Goal: Transaction & Acquisition: Purchase product/service

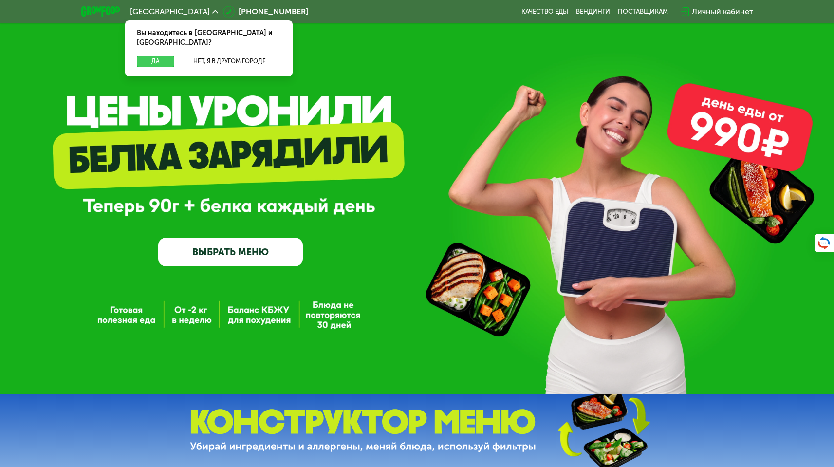
click at [158, 56] on button "Да" at bounding box center [156, 62] width 38 height 12
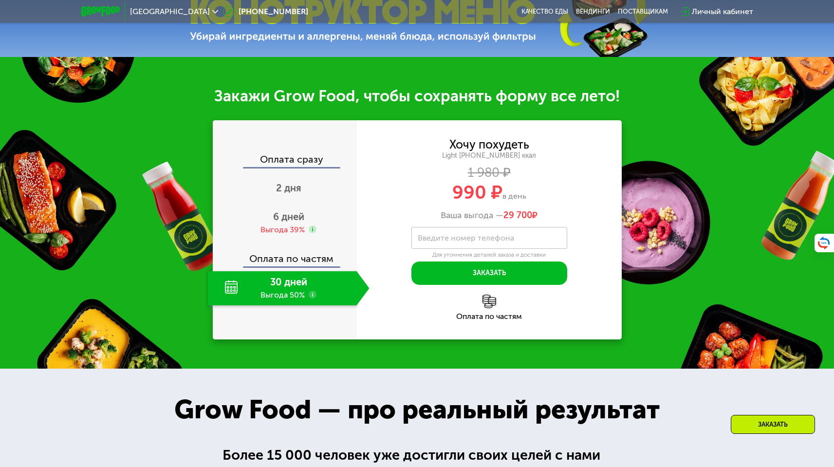
scroll to position [420, 0]
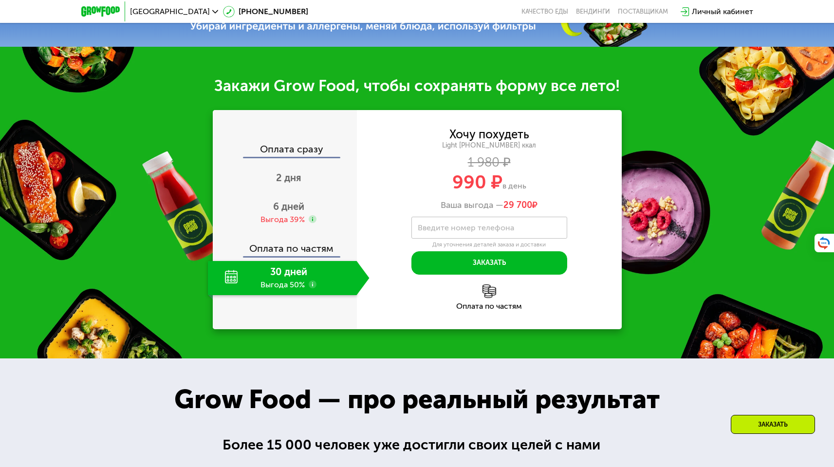
click at [307, 294] on div "30 дней Выгода 50%" at bounding box center [282, 278] width 149 height 34
click at [307, 281] on div "30 дней Выгода 50%" at bounding box center [282, 278] width 149 height 34
click at [283, 281] on div "30 дней Выгода 50%" at bounding box center [282, 278] width 149 height 34
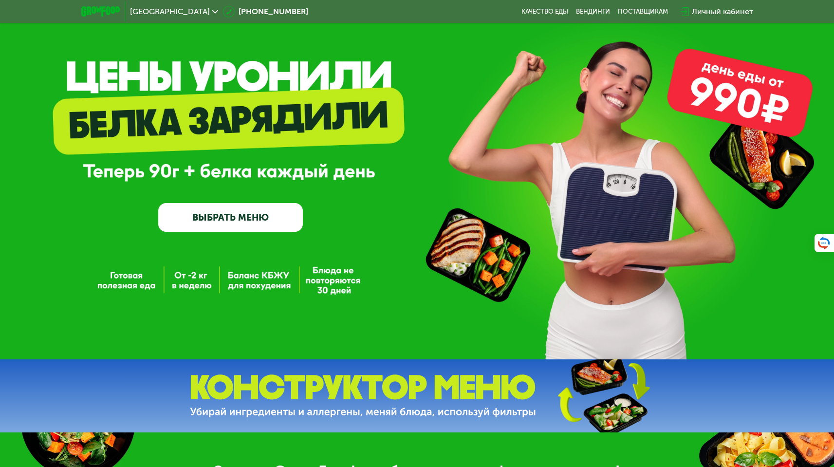
scroll to position [38, 0]
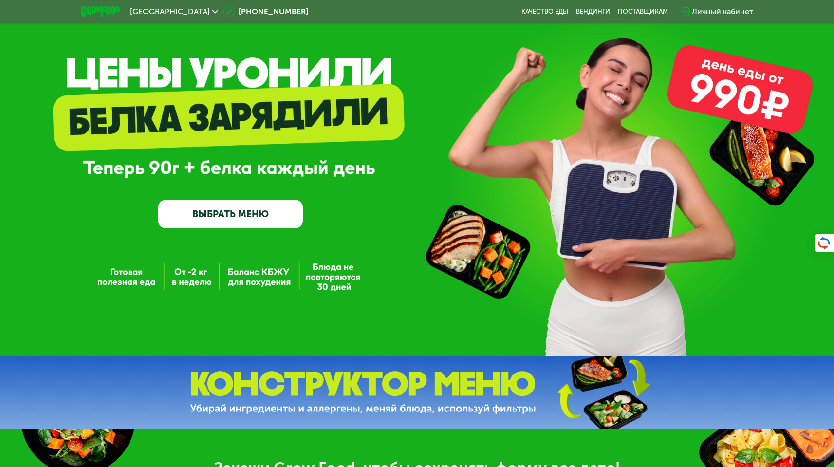
click at [210, 206] on link "ВЫБРАТЬ МЕНЮ" at bounding box center [230, 214] width 144 height 29
click at [208, 219] on link "ВЫБРАТЬ МЕНЮ" at bounding box center [230, 214] width 144 height 29
click at [235, 221] on link "ВЫБРАТЬ МЕНЮ" at bounding box center [230, 214] width 144 height 29
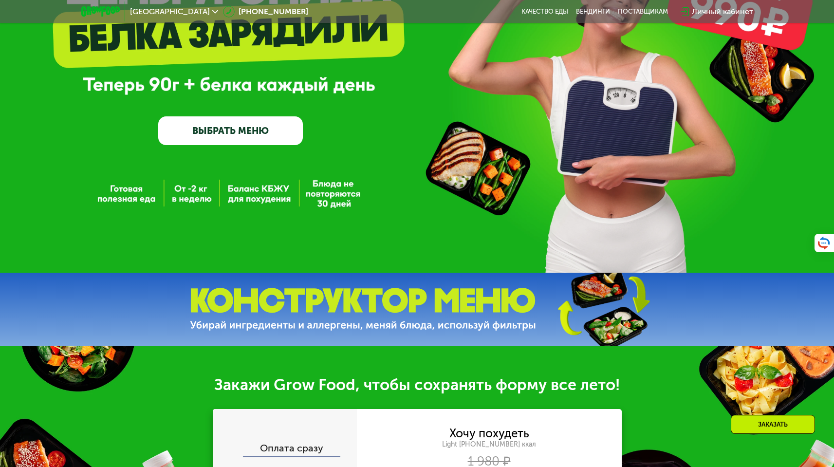
scroll to position [114, 0]
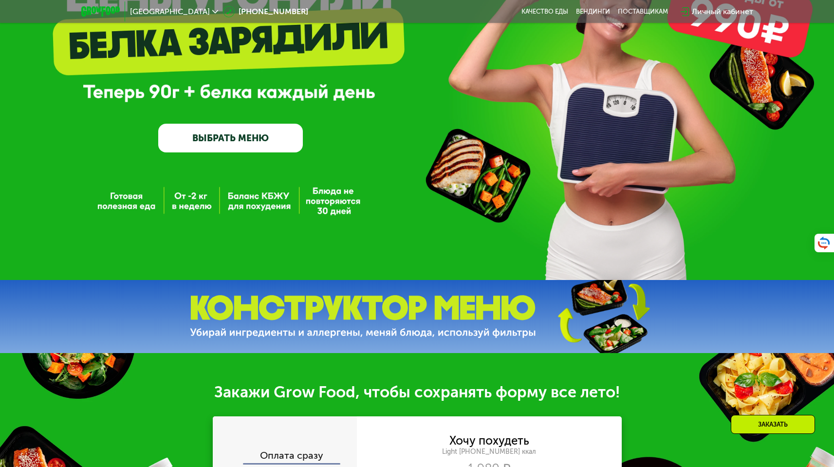
click at [227, 133] on link "ВЫБРАТЬ МЕНЮ" at bounding box center [230, 138] width 144 height 29
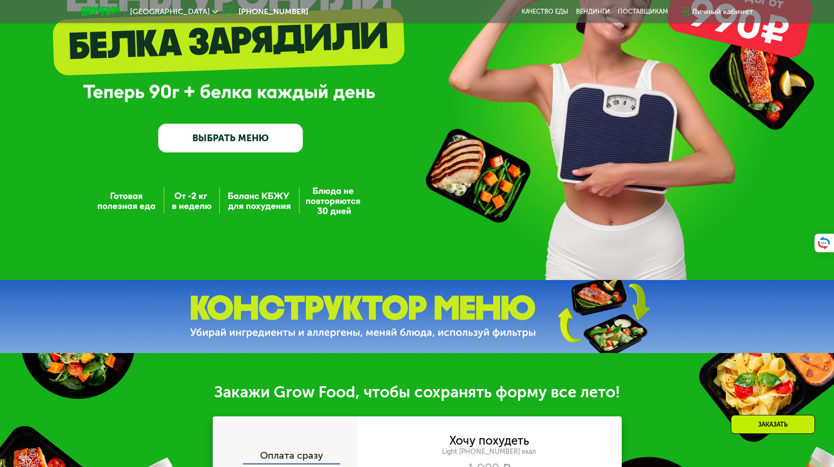
click at [227, 133] on link "ВЫБРАТЬ МЕНЮ" at bounding box center [230, 138] width 144 height 29
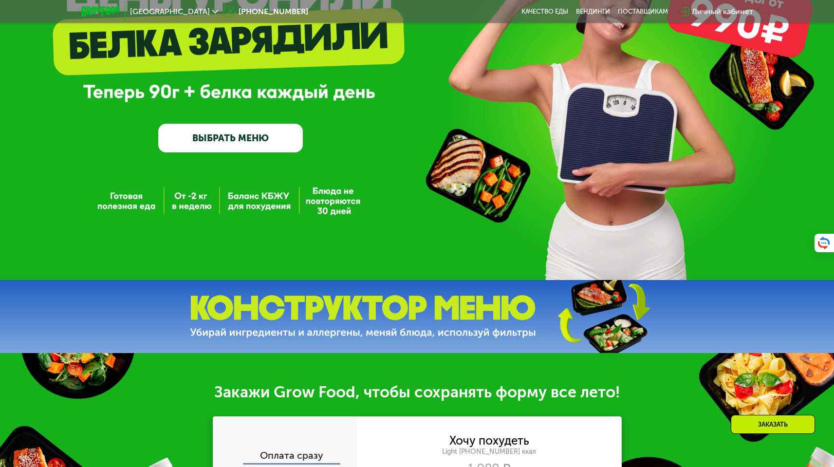
click at [227, 133] on link "ВЫБРАТЬ МЕНЮ" at bounding box center [230, 138] width 144 height 29
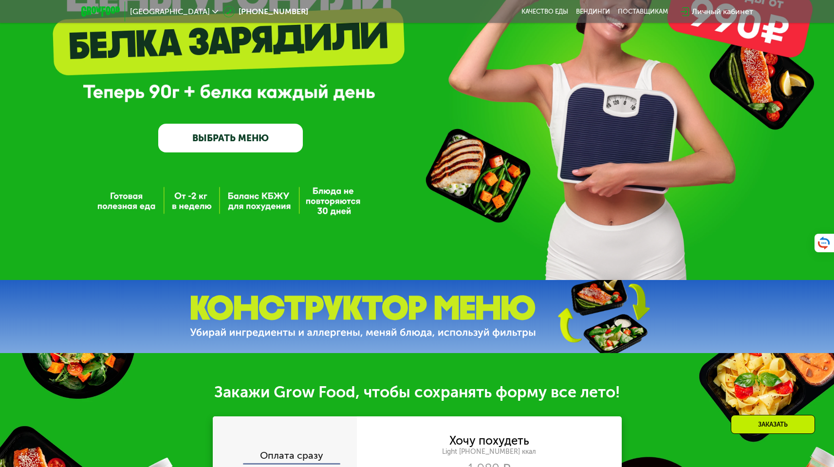
click at [227, 133] on link "ВЫБРАТЬ МЕНЮ" at bounding box center [230, 138] width 144 height 29
click at [207, 135] on link "ВЫБРАТЬ МЕНЮ" at bounding box center [230, 138] width 144 height 29
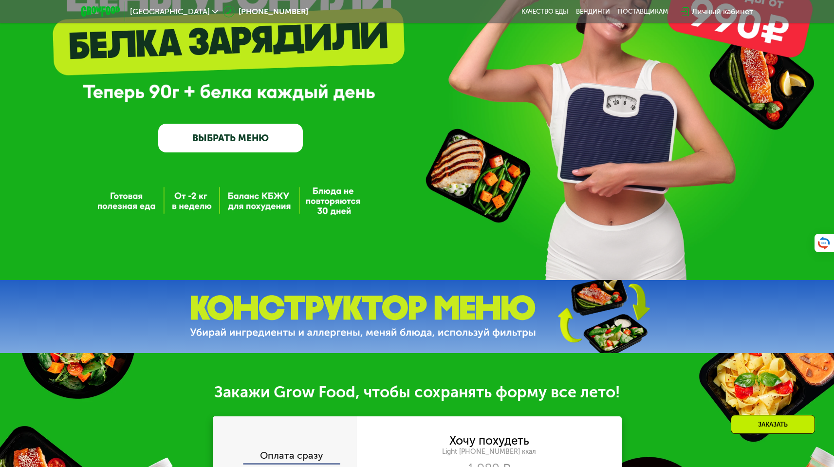
click at [207, 135] on link "ВЫБРАТЬ МЕНЮ" at bounding box center [230, 138] width 144 height 29
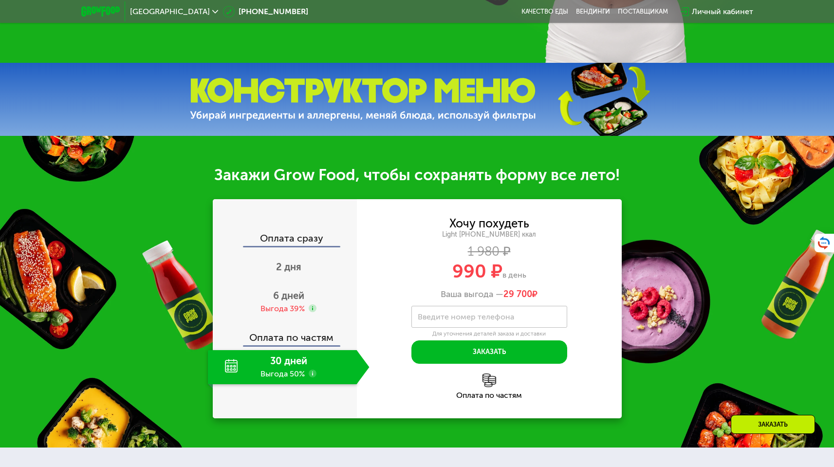
scroll to position [332, 0]
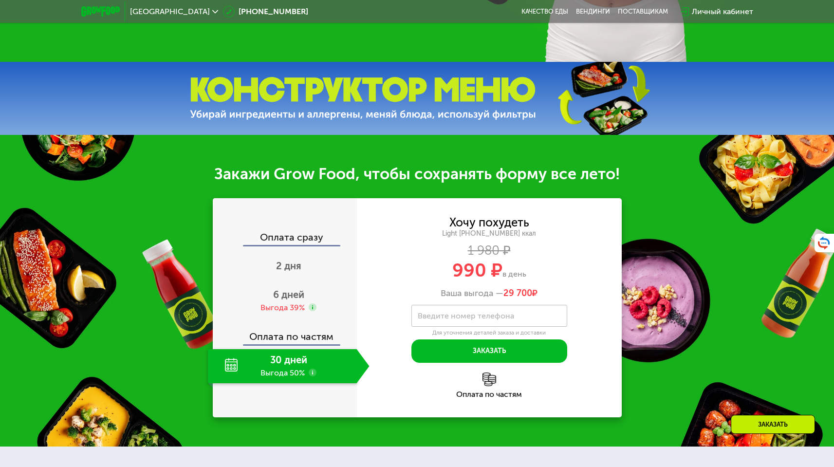
click at [428, 98] on img at bounding box center [363, 98] width 346 height 43
click at [506, 108] on img at bounding box center [363, 98] width 346 height 43
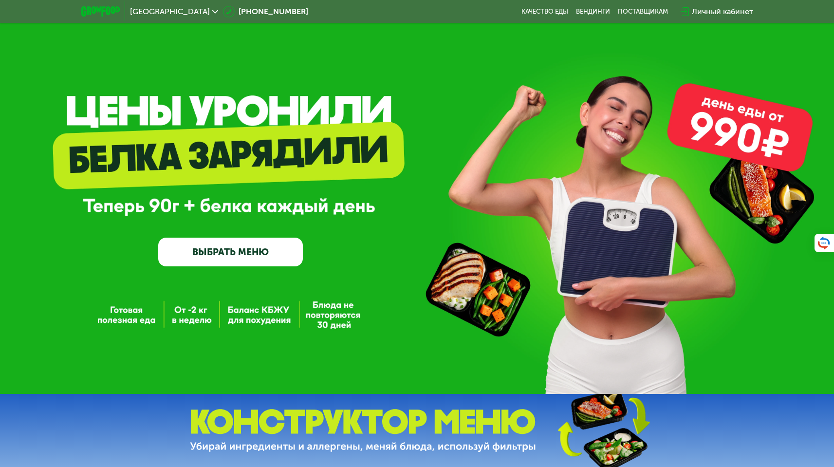
click at [234, 254] on link "ВЫБРАТЬ МЕНЮ" at bounding box center [230, 252] width 144 height 29
click at [238, 252] on link "ВЫБРАТЬ МЕНЮ" at bounding box center [230, 252] width 144 height 29
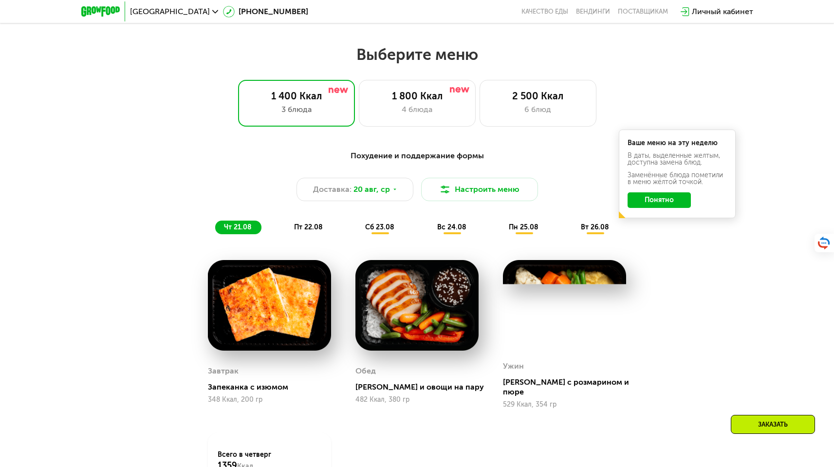
scroll to position [453, 0]
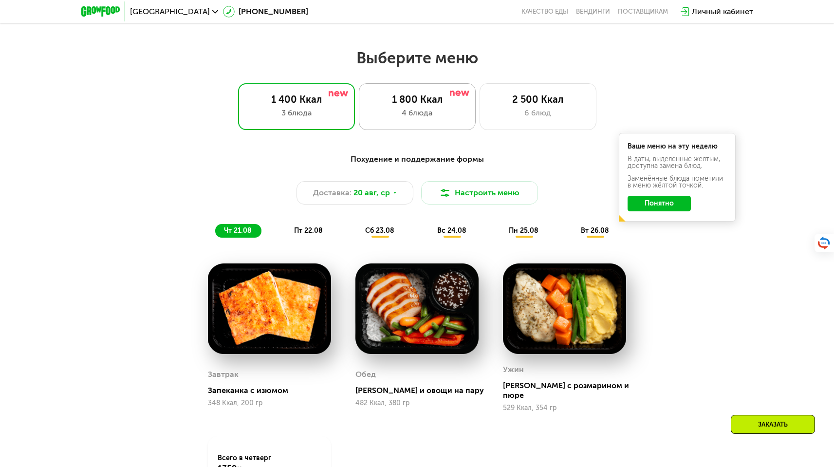
click at [428, 119] on div "4 блюда" at bounding box center [417, 113] width 96 height 12
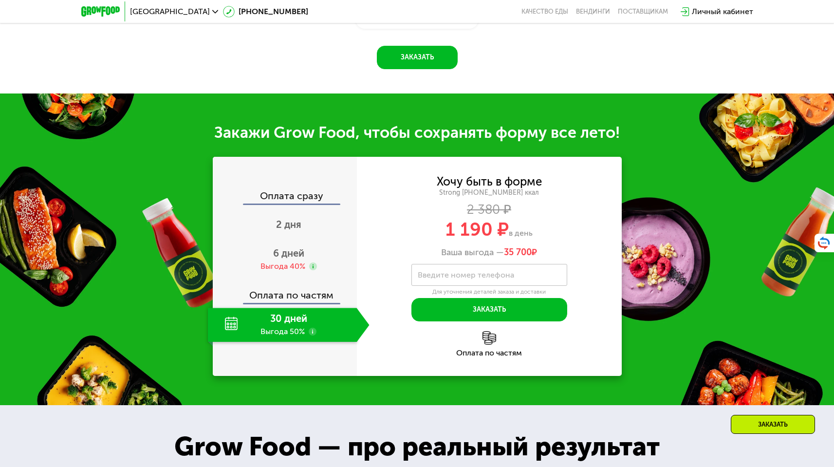
scroll to position [986, 0]
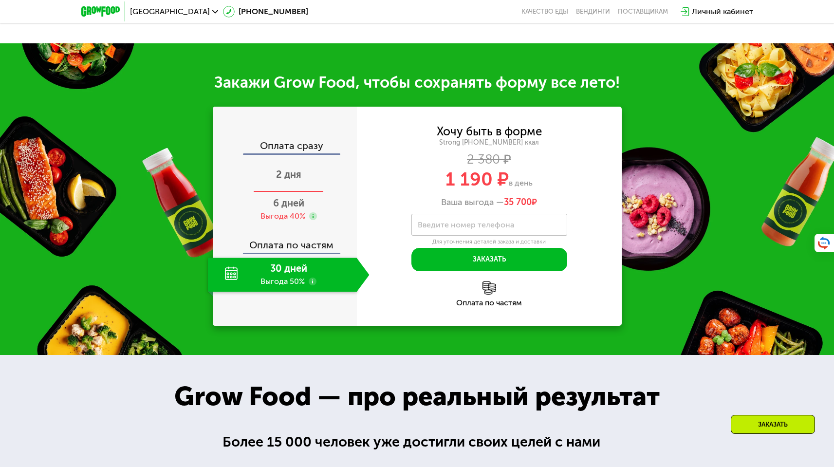
click at [291, 180] on span "2 дня" at bounding box center [288, 175] width 25 height 12
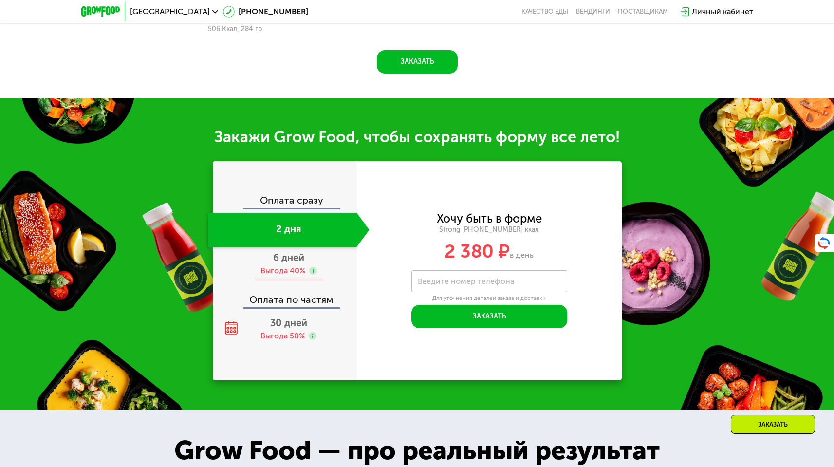
click at [297, 274] on div "Выгода 40%" at bounding box center [283, 270] width 45 height 11
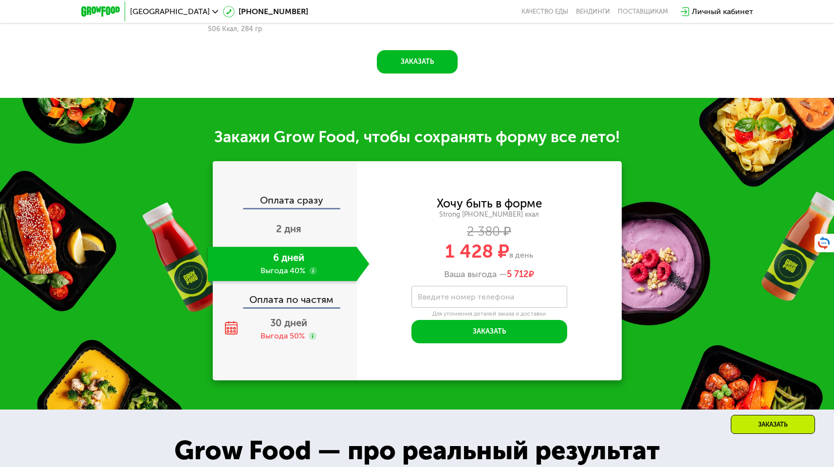
click at [284, 304] on div "Оплата по частям" at bounding box center [285, 296] width 143 height 22
click at [283, 333] on div "30 дней Выгода 50%" at bounding box center [289, 329] width 162 height 34
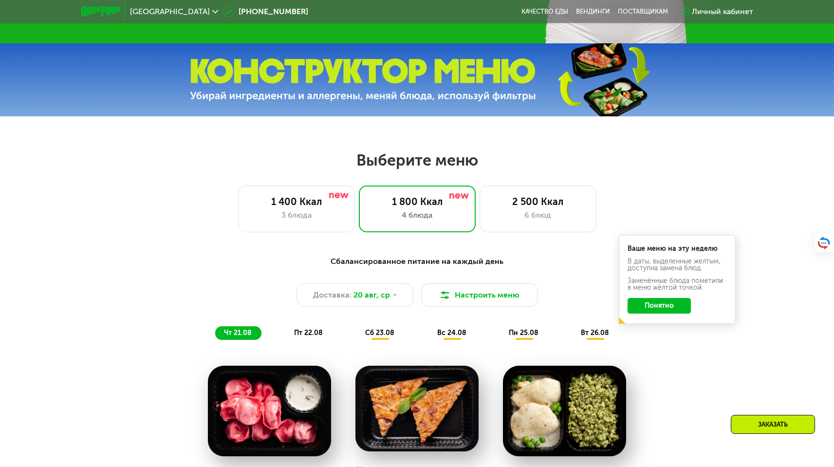
scroll to position [353, 0]
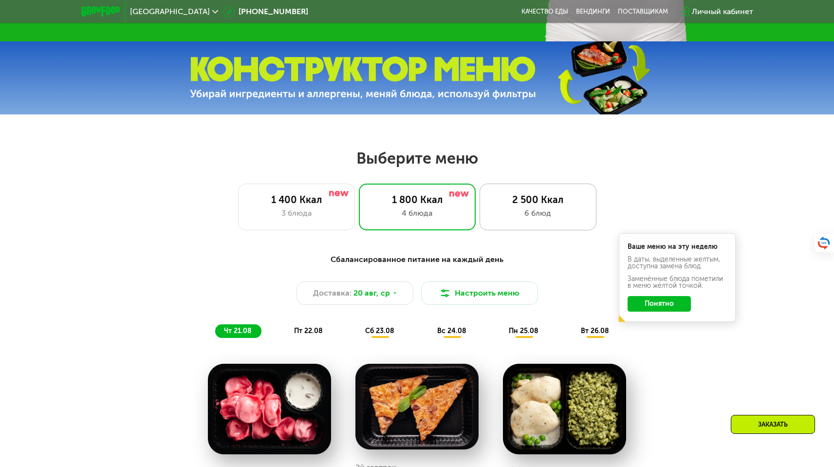
click at [539, 216] on div "6 блюд" at bounding box center [538, 213] width 96 height 12
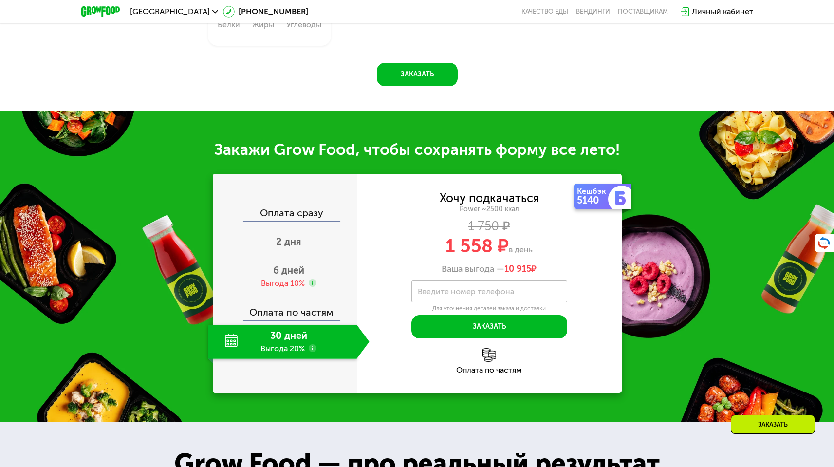
scroll to position [1092, 0]
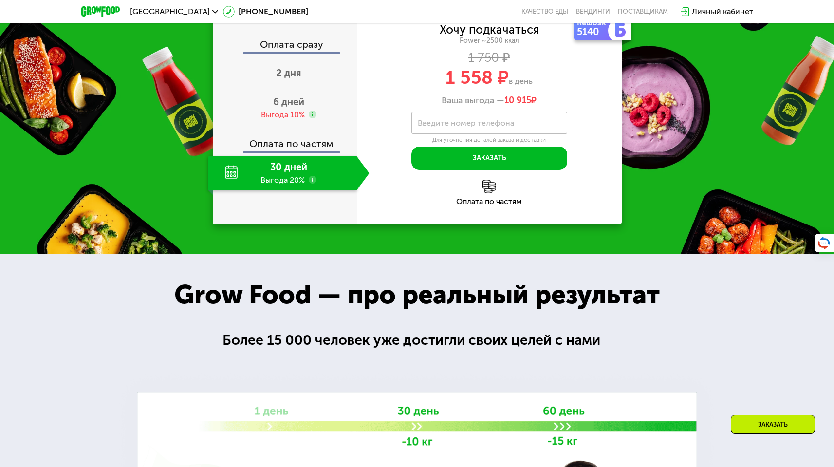
click at [310, 190] on div "30 дней Выгода 20%" at bounding box center [282, 173] width 149 height 34
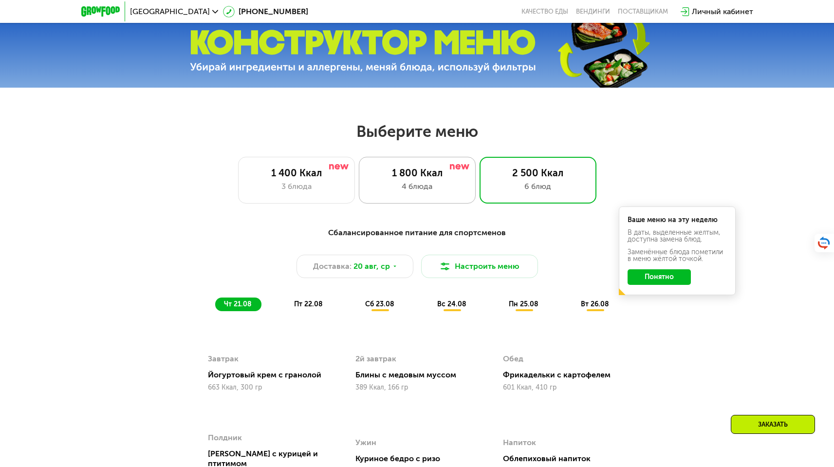
scroll to position [375, 0]
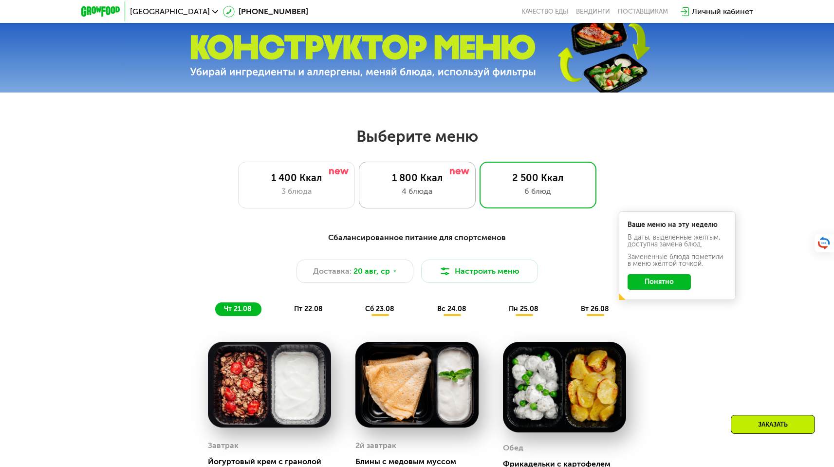
click at [480, 188] on div "1 800 Ккал 4 блюда" at bounding box center [538, 185] width 117 height 47
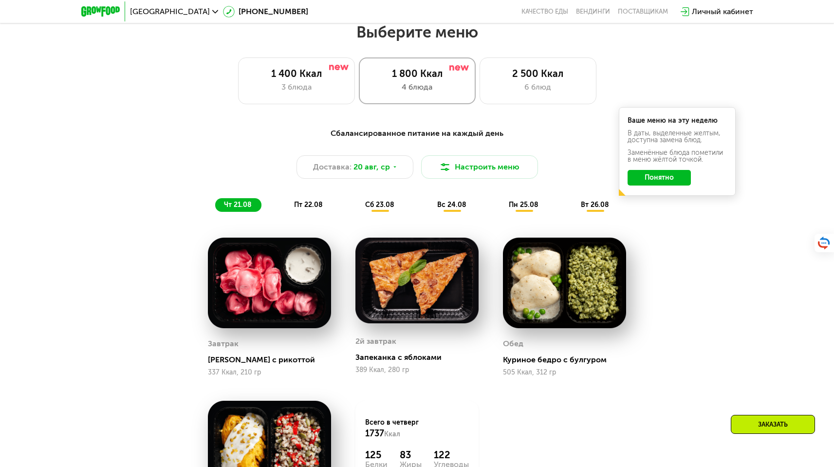
scroll to position [478, 0]
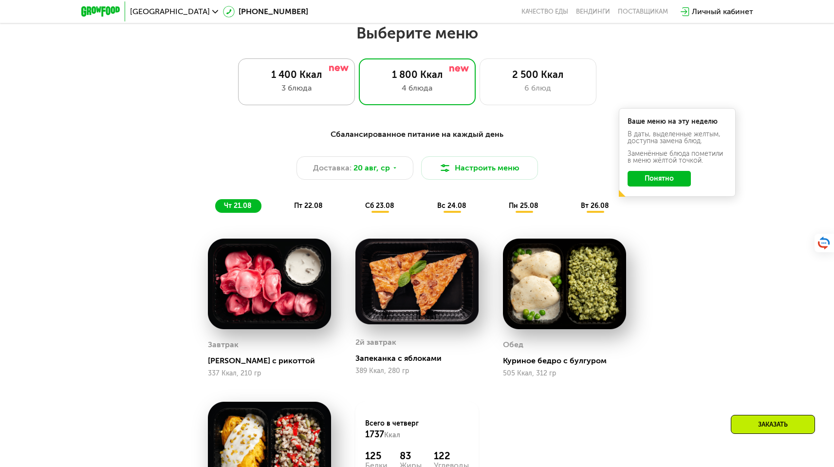
click at [276, 80] on div "1 400 Ккал" at bounding box center [296, 75] width 96 height 12
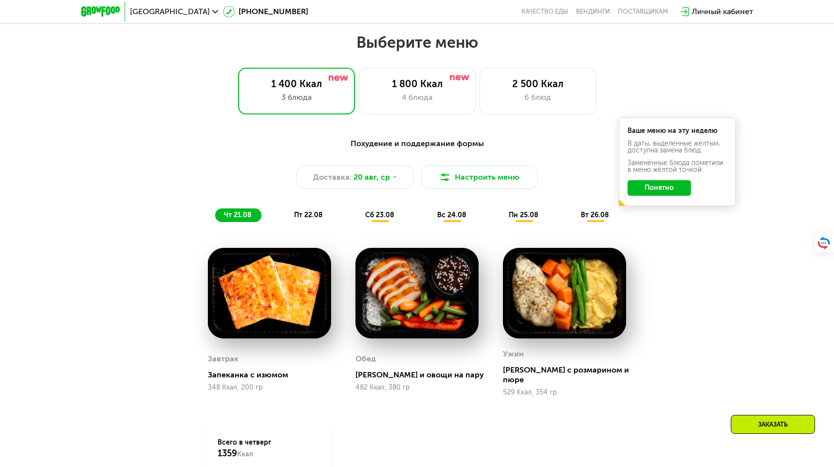
scroll to position [349, 0]
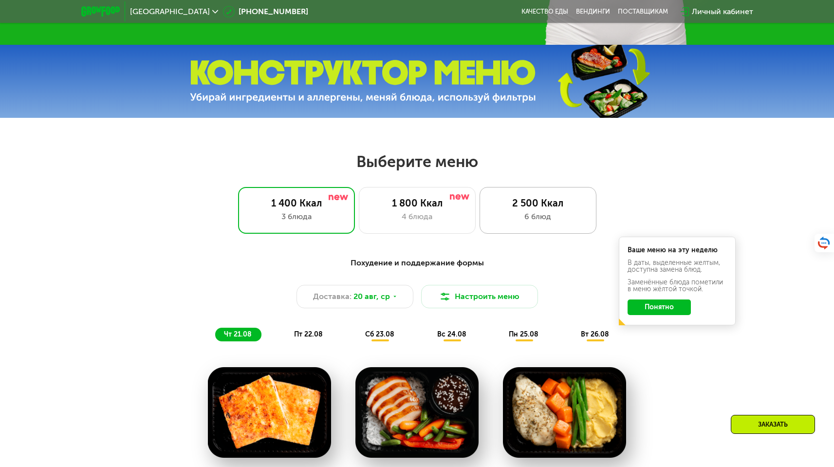
click at [525, 217] on div "6 блюд" at bounding box center [538, 217] width 96 height 12
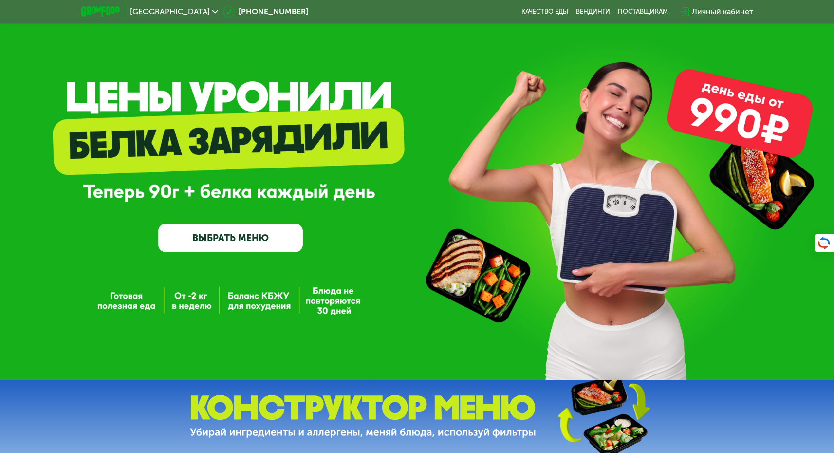
scroll to position [0, 0]
